Goal: Task Accomplishment & Management: Manage account settings

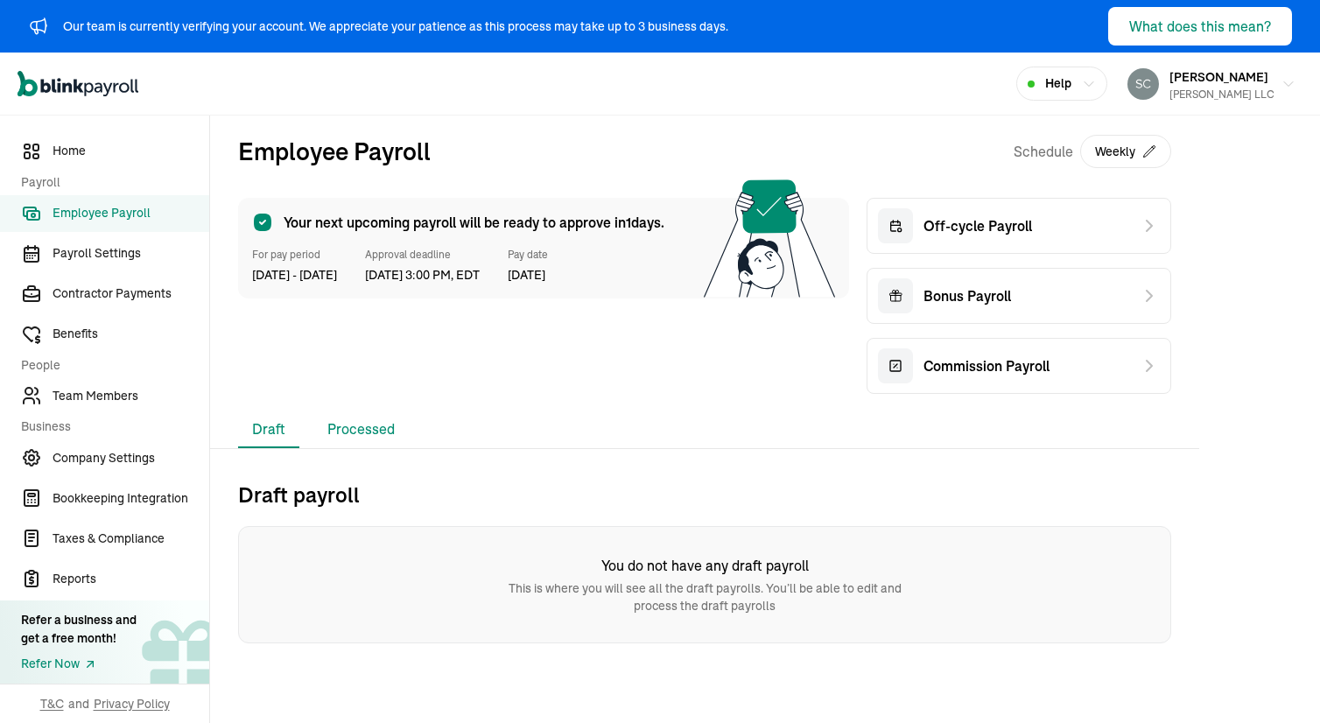
click at [369, 418] on li "Processed" at bounding box center [360, 429] width 95 height 37
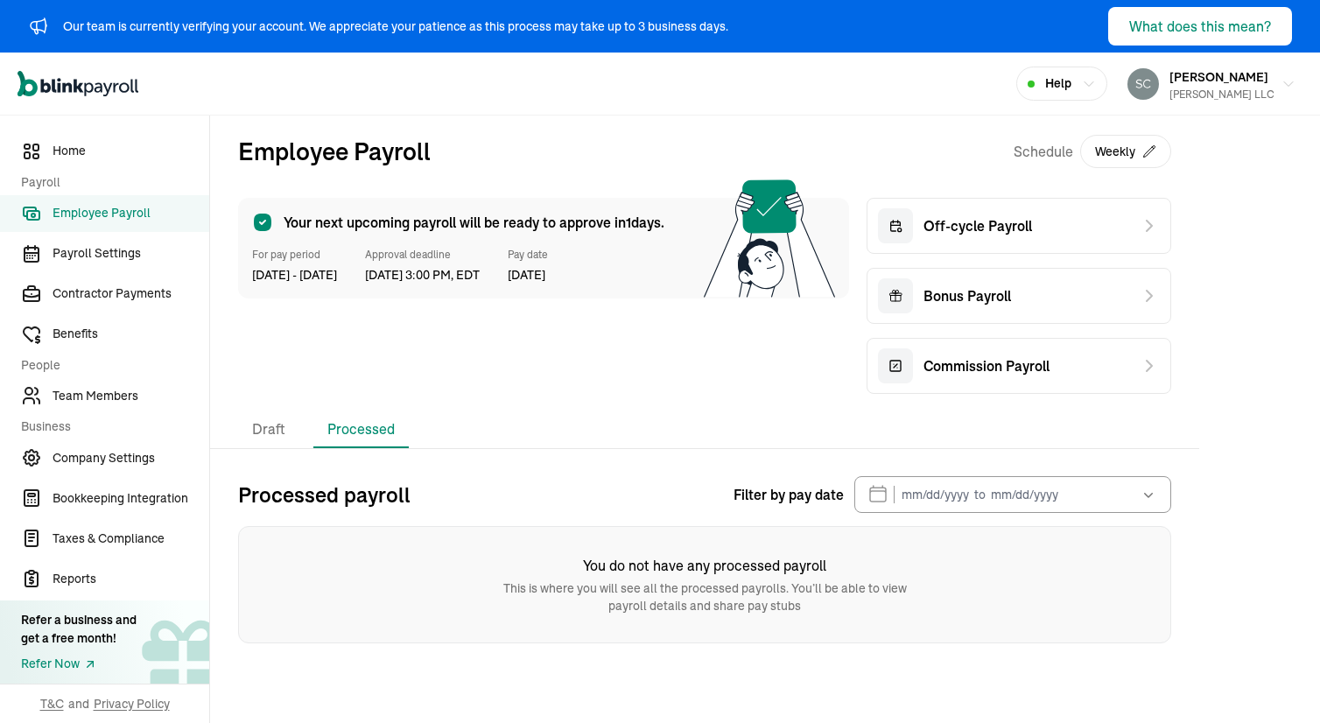
click at [341, 441] on li "Processed" at bounding box center [360, 429] width 95 height 37
click at [294, 433] on li "Draft" at bounding box center [268, 429] width 61 height 37
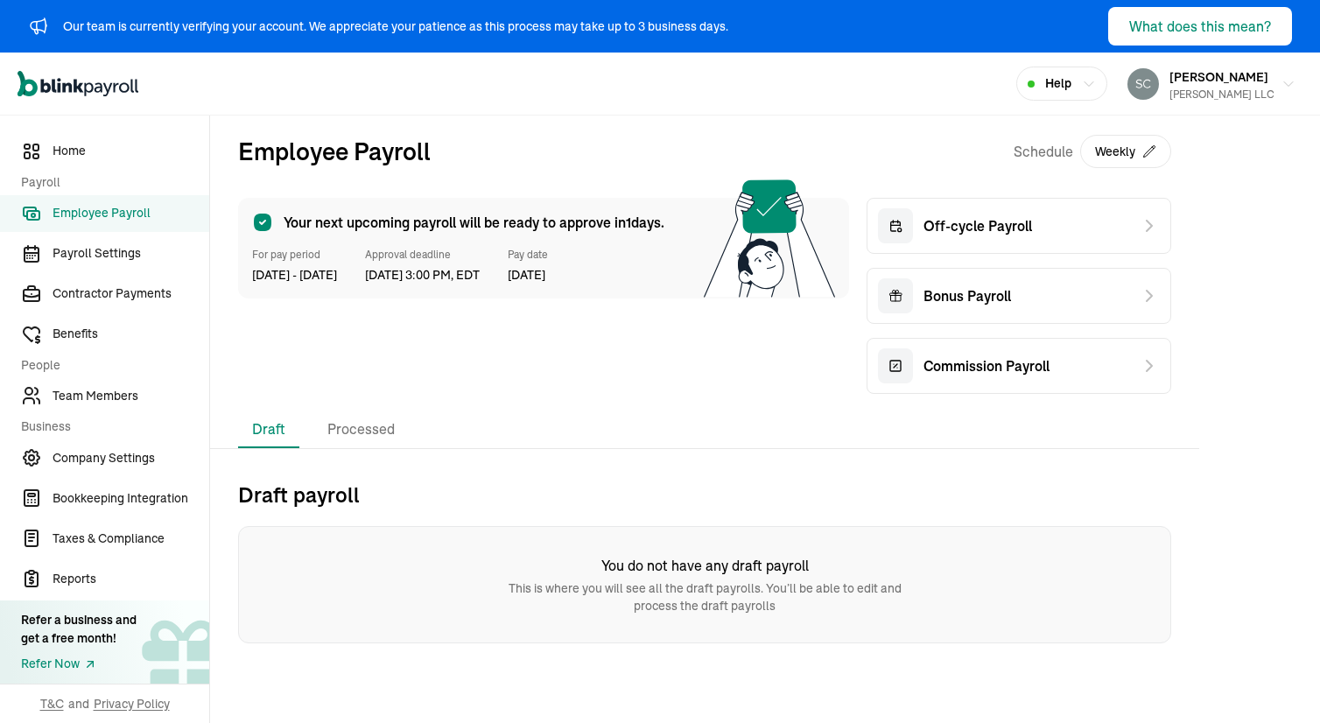
click at [453, 266] on span "[DATE] 3:00 PM, EDT" at bounding box center [422, 275] width 115 height 18
click at [369, 418] on li "Processed" at bounding box center [360, 429] width 95 height 37
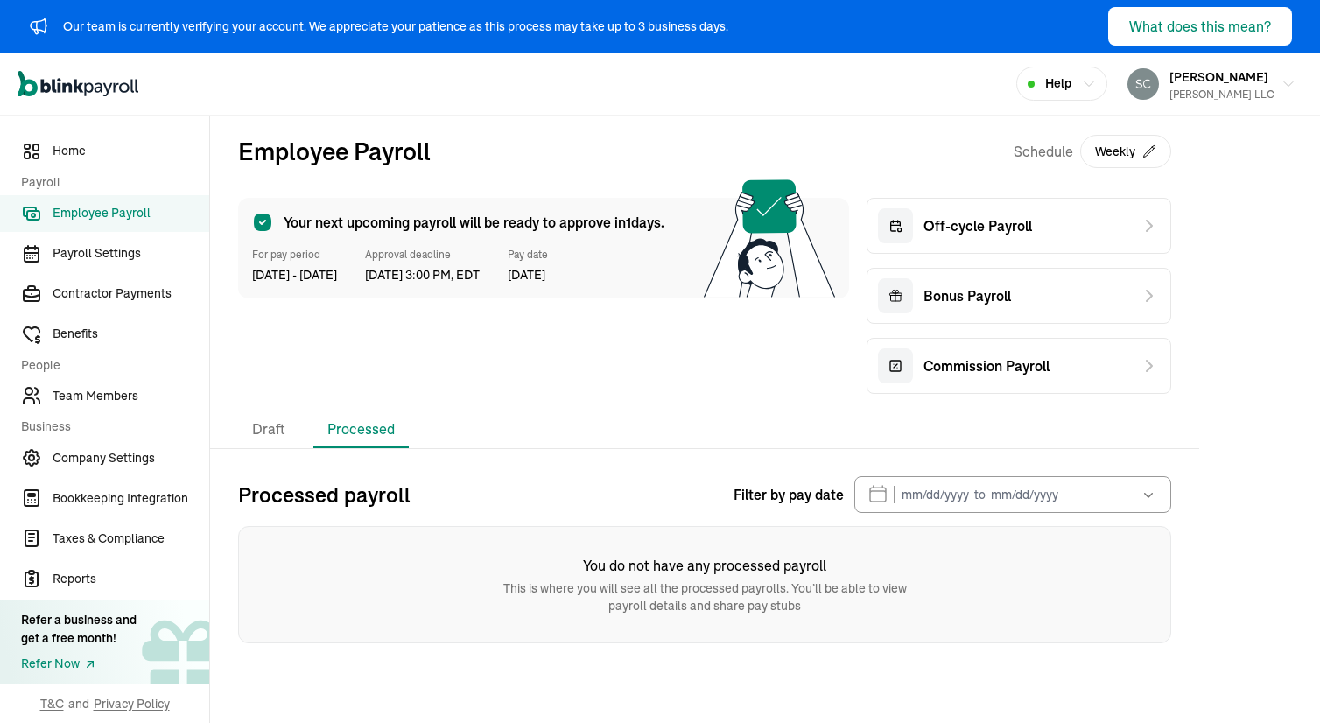
click at [341, 441] on li "Processed" at bounding box center [360, 429] width 95 height 37
click at [294, 433] on li "Draft" at bounding box center [268, 429] width 61 height 37
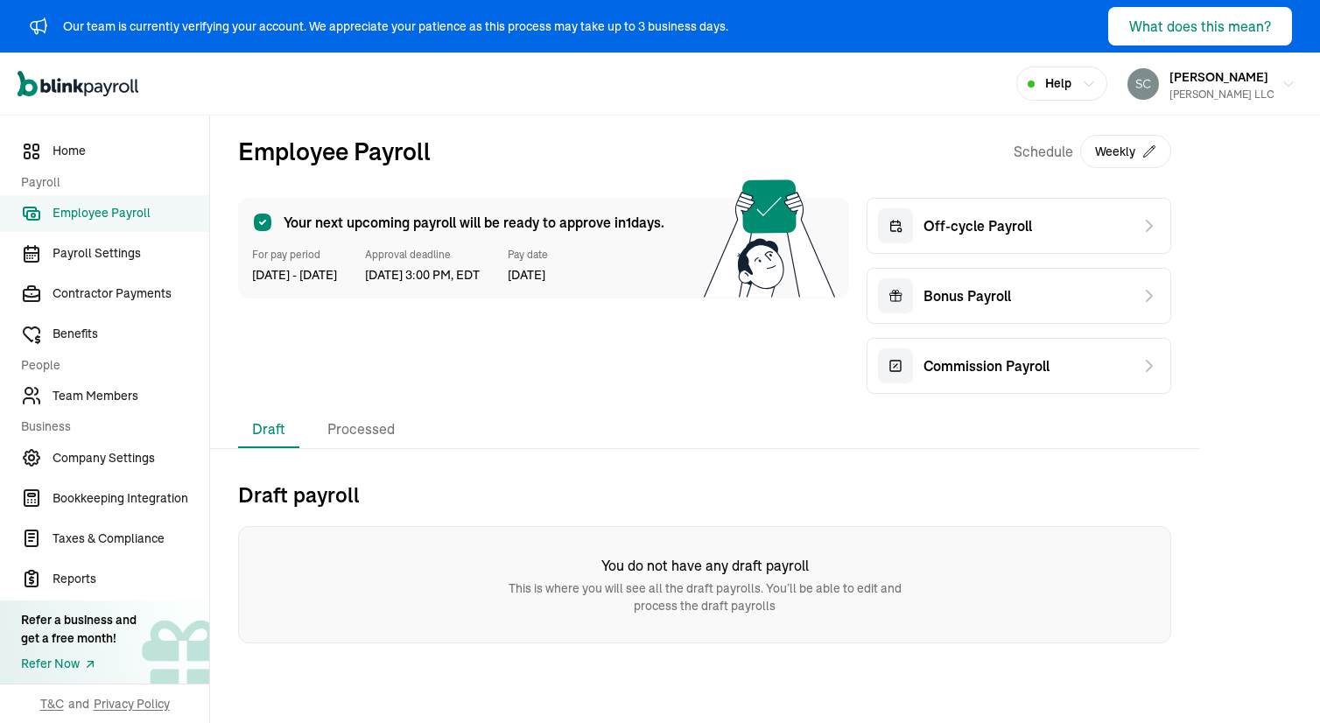
click at [453, 266] on span "[DATE] 3:00 PM, EDT" at bounding box center [422, 275] width 115 height 18
